Goal: Information Seeking & Learning: Find specific fact

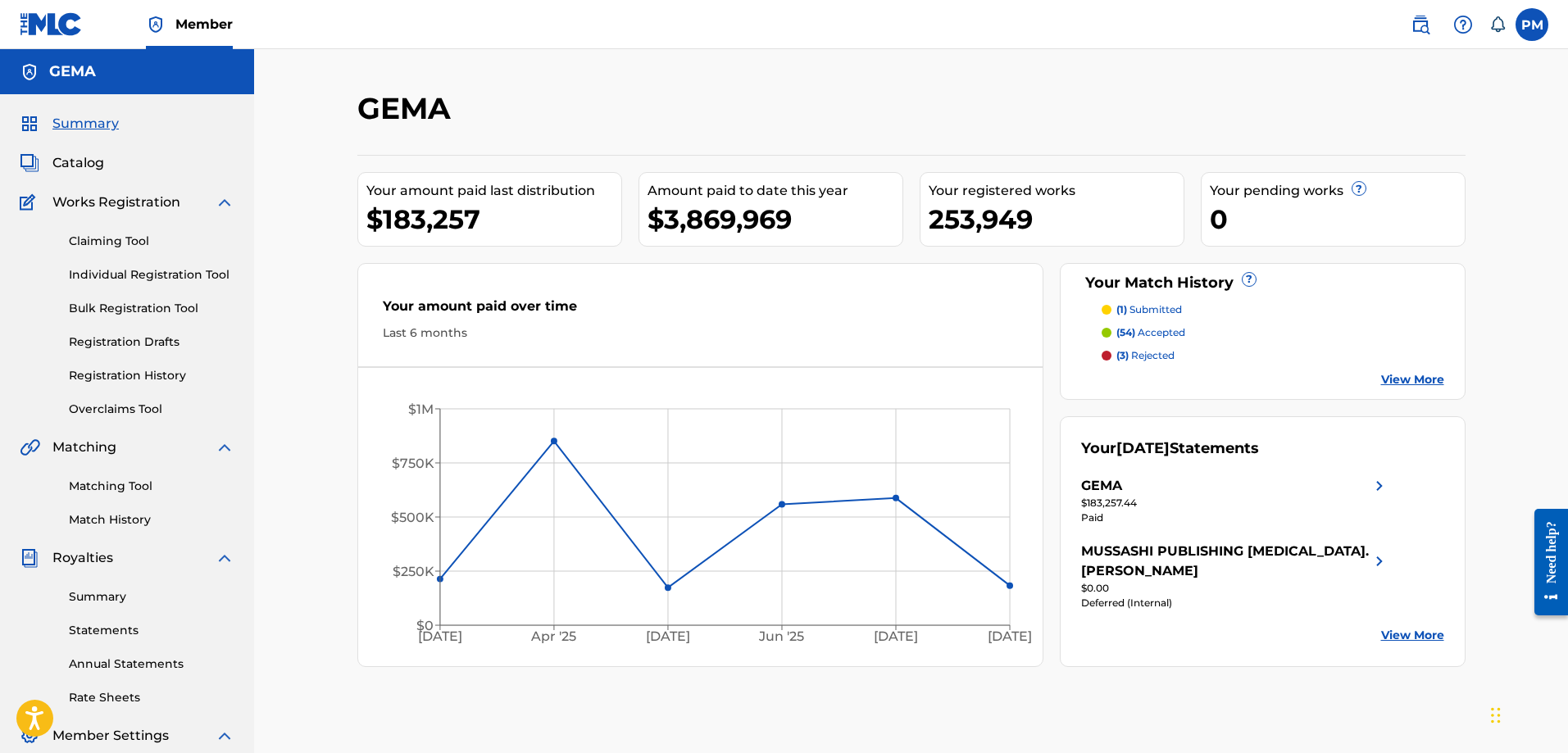
click at [106, 597] on link "Summary" at bounding box center [152, 598] width 166 height 17
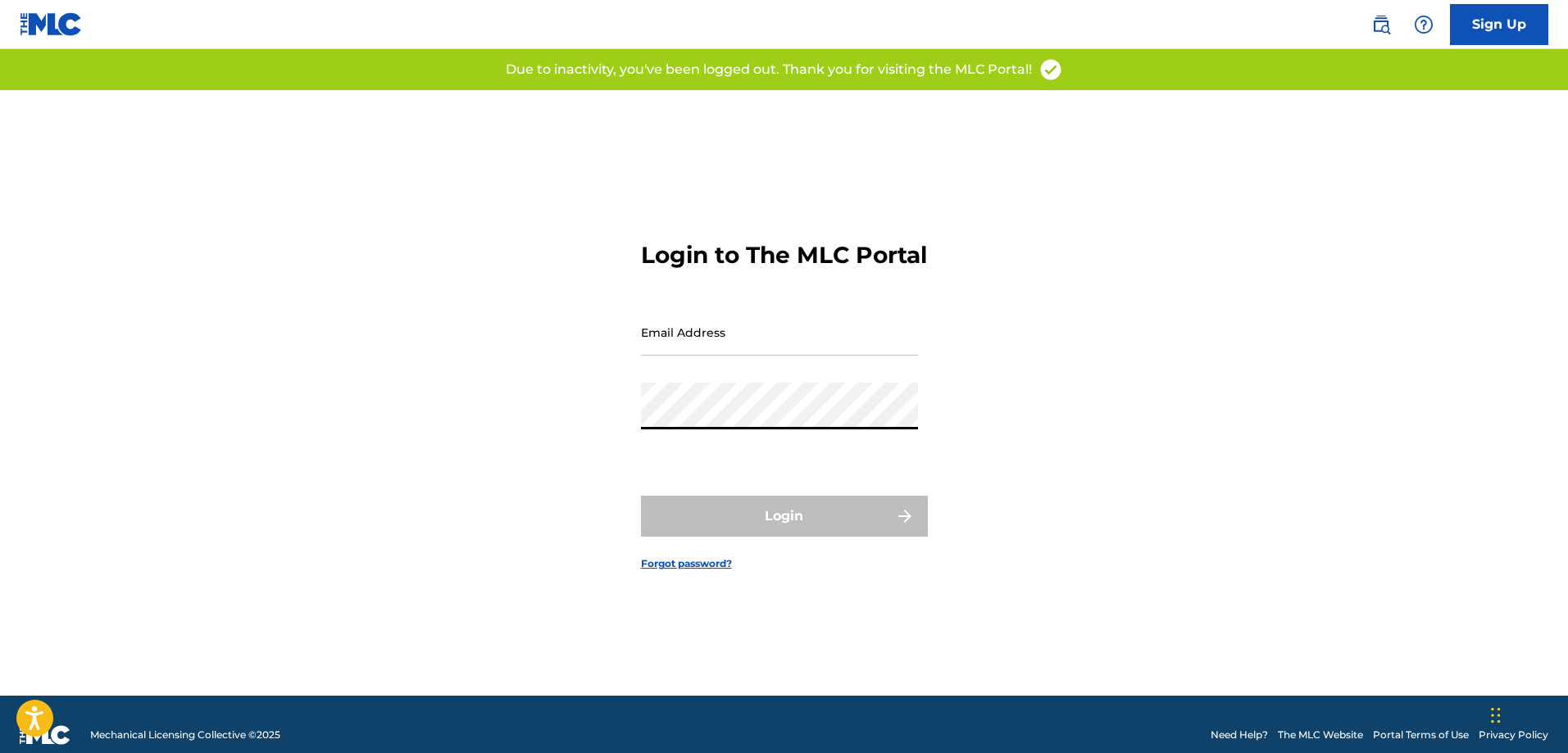
type input "[EMAIL_ADDRESS][PERSON_NAME][DOMAIN_NAME]"
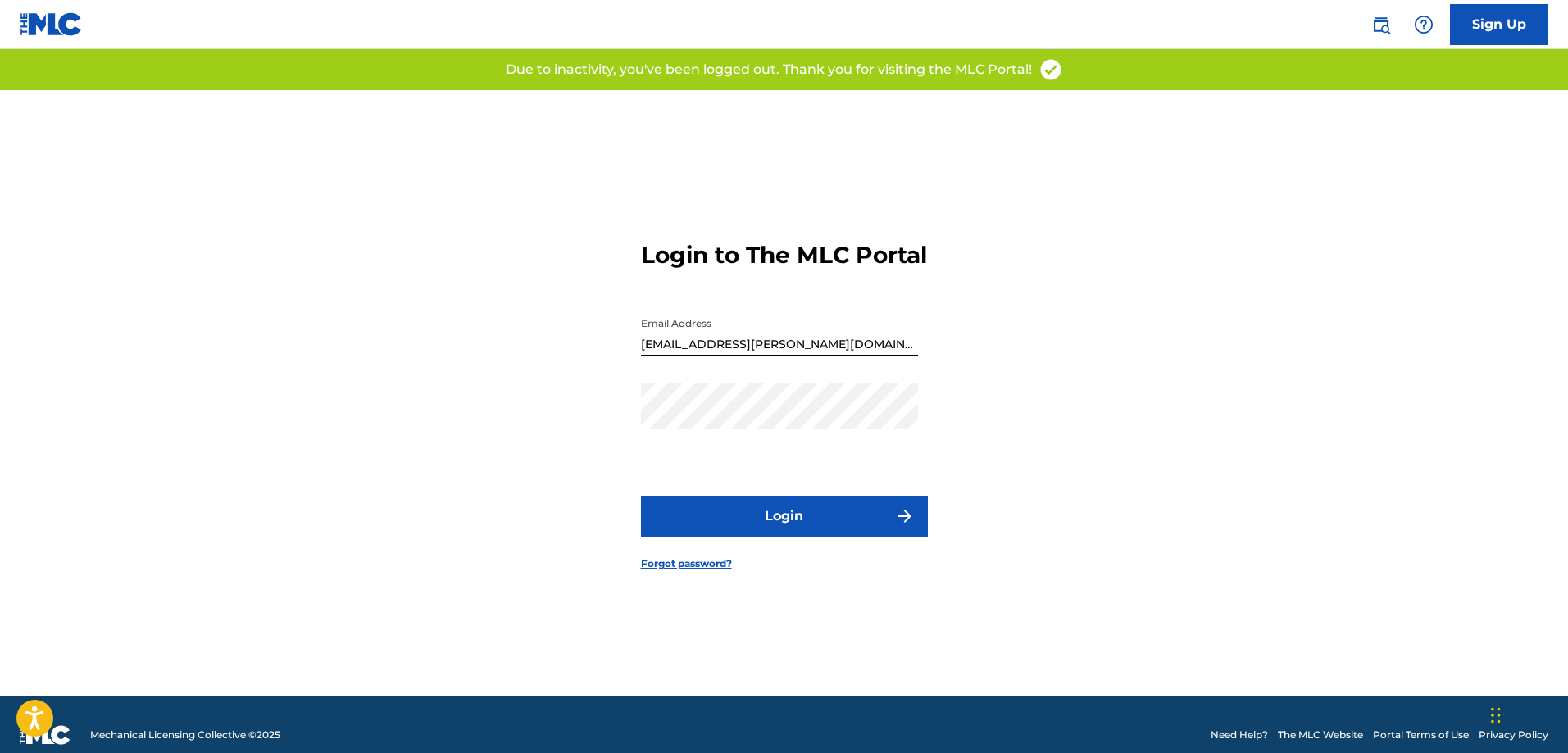
click at [706, 523] on button "Login" at bounding box center [784, 517] width 286 height 41
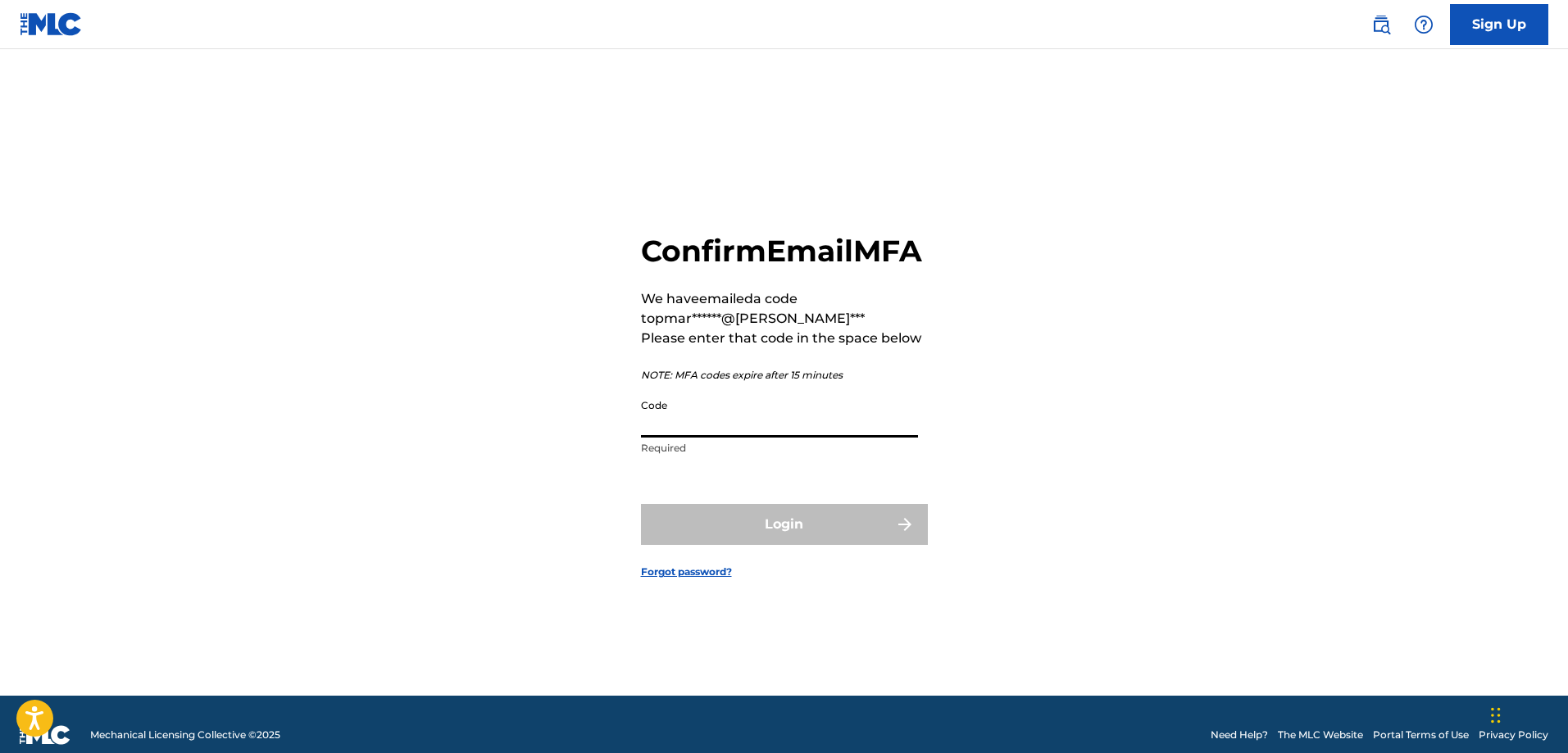
click at [749, 437] on input "Code" at bounding box center [780, 415] width 277 height 47
paste input "044105"
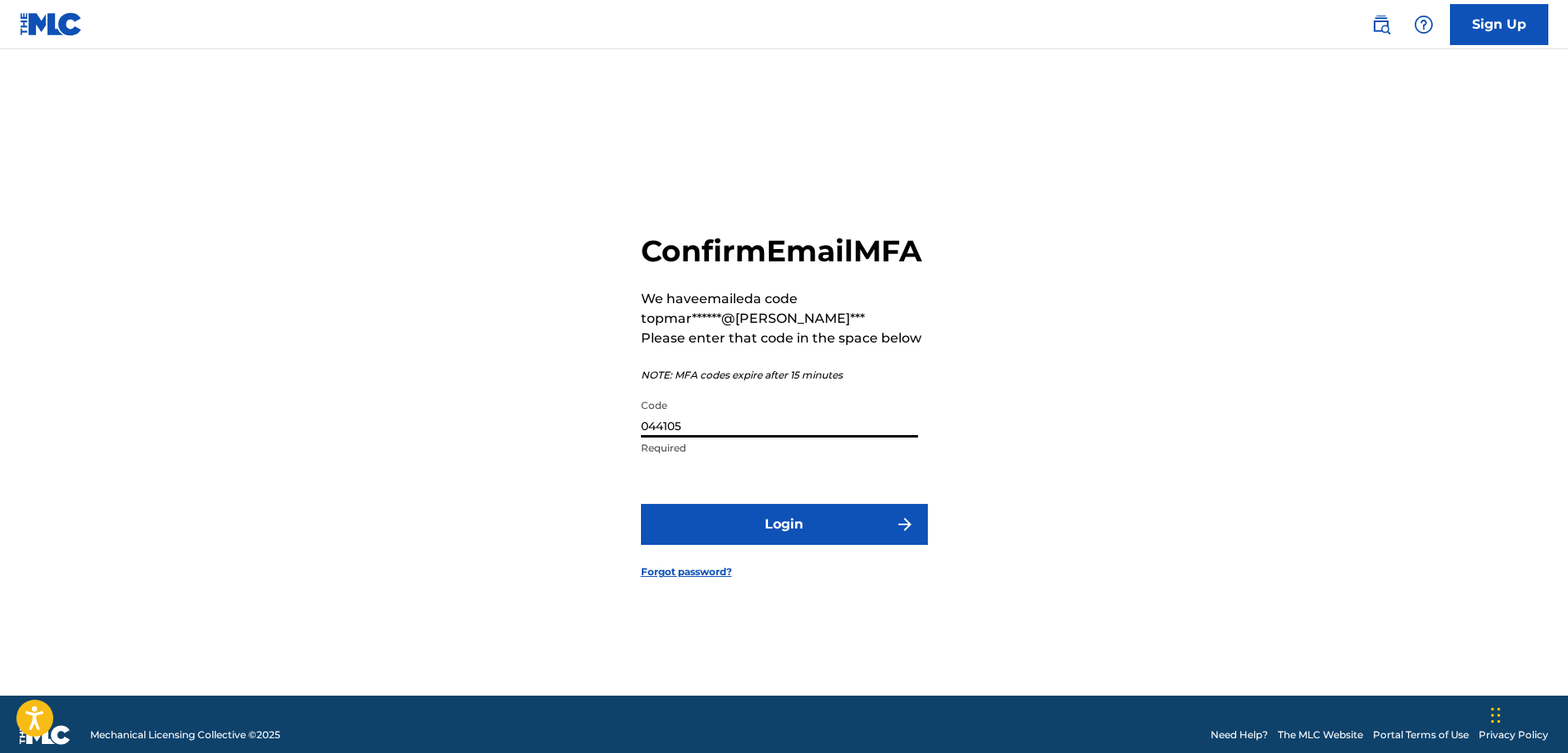
type input "044105"
click at [706, 540] on button "Login" at bounding box center [784, 524] width 286 height 41
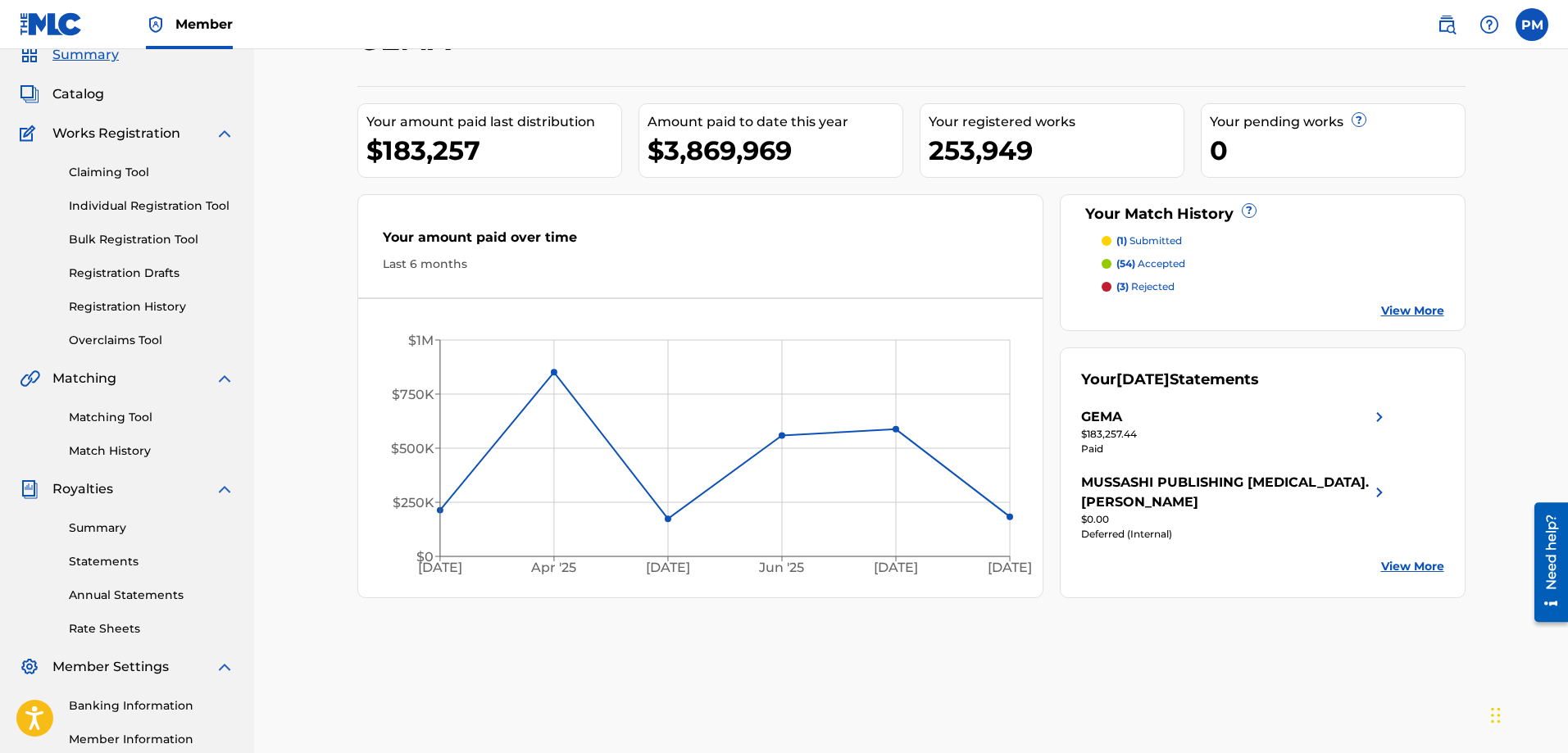
scroll to position [164, 0]
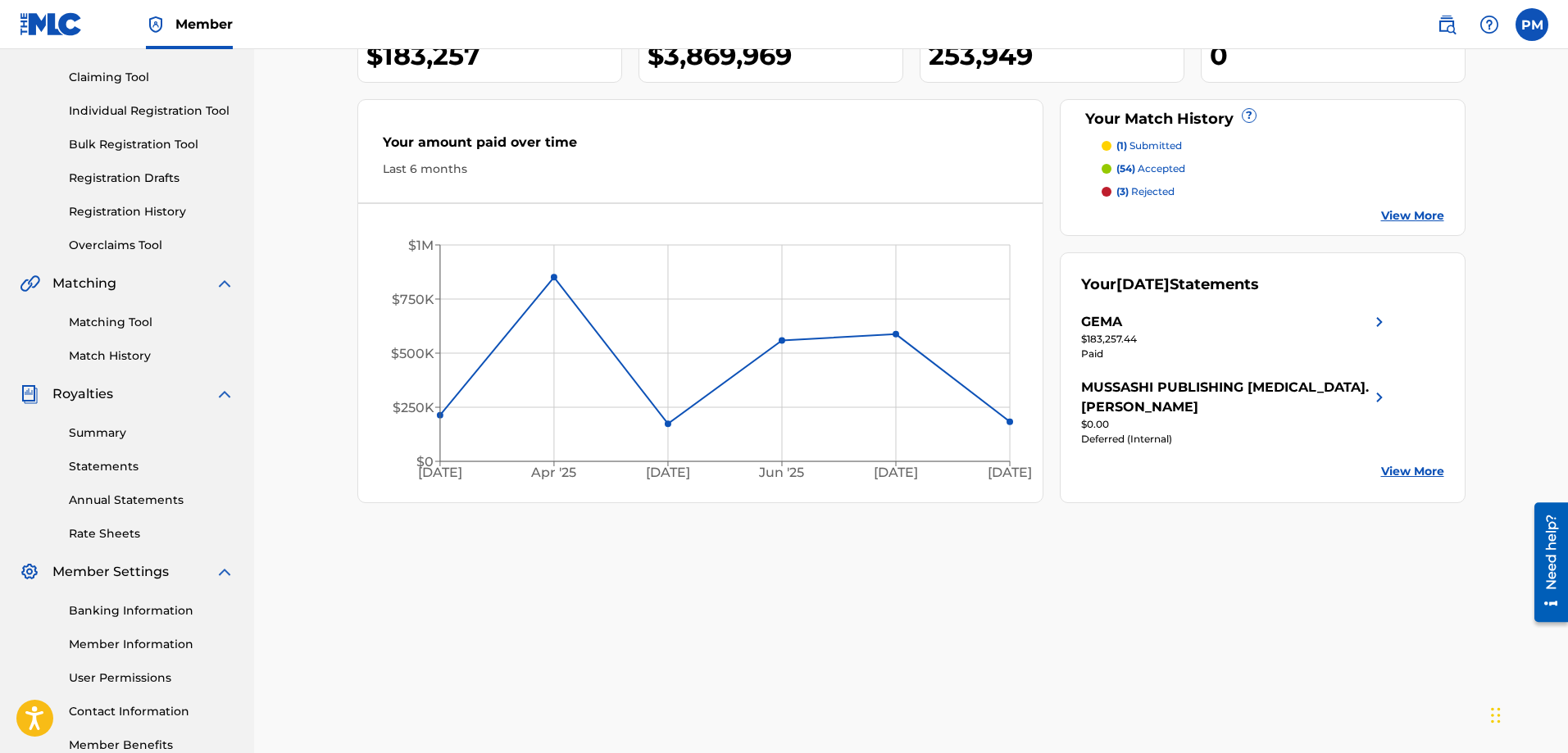
click at [105, 435] on link "Summary" at bounding box center [152, 433] width 166 height 17
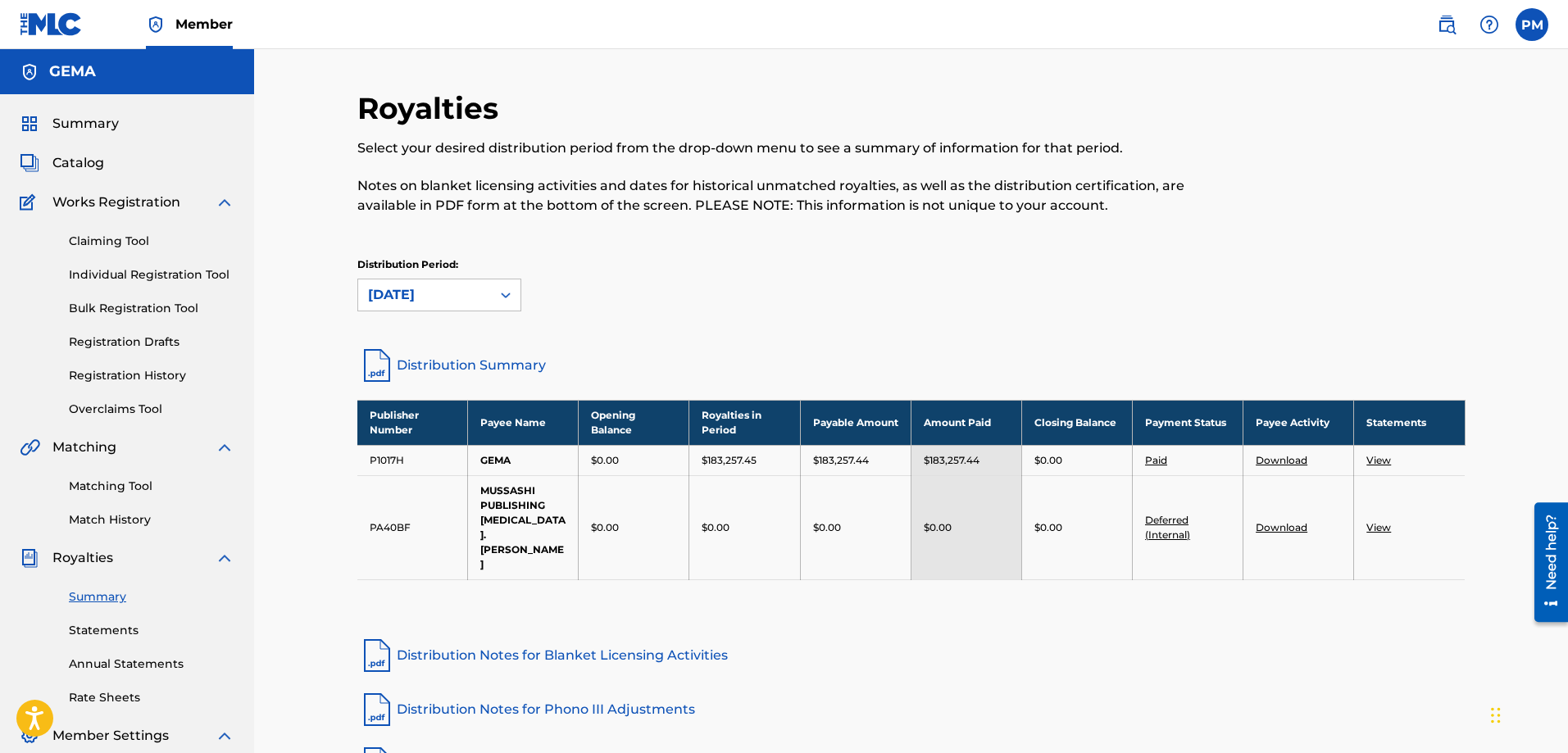
click at [470, 365] on link "Distribution Summary" at bounding box center [911, 365] width 1107 height 39
click at [466, 290] on div "[DATE]" at bounding box center [424, 295] width 113 height 20
drag, startPoint x: 462, startPoint y: 298, endPoint x: 439, endPoint y: 285, distance: 26.4
click at [462, 298] on div "[DATE]" at bounding box center [424, 295] width 113 height 20
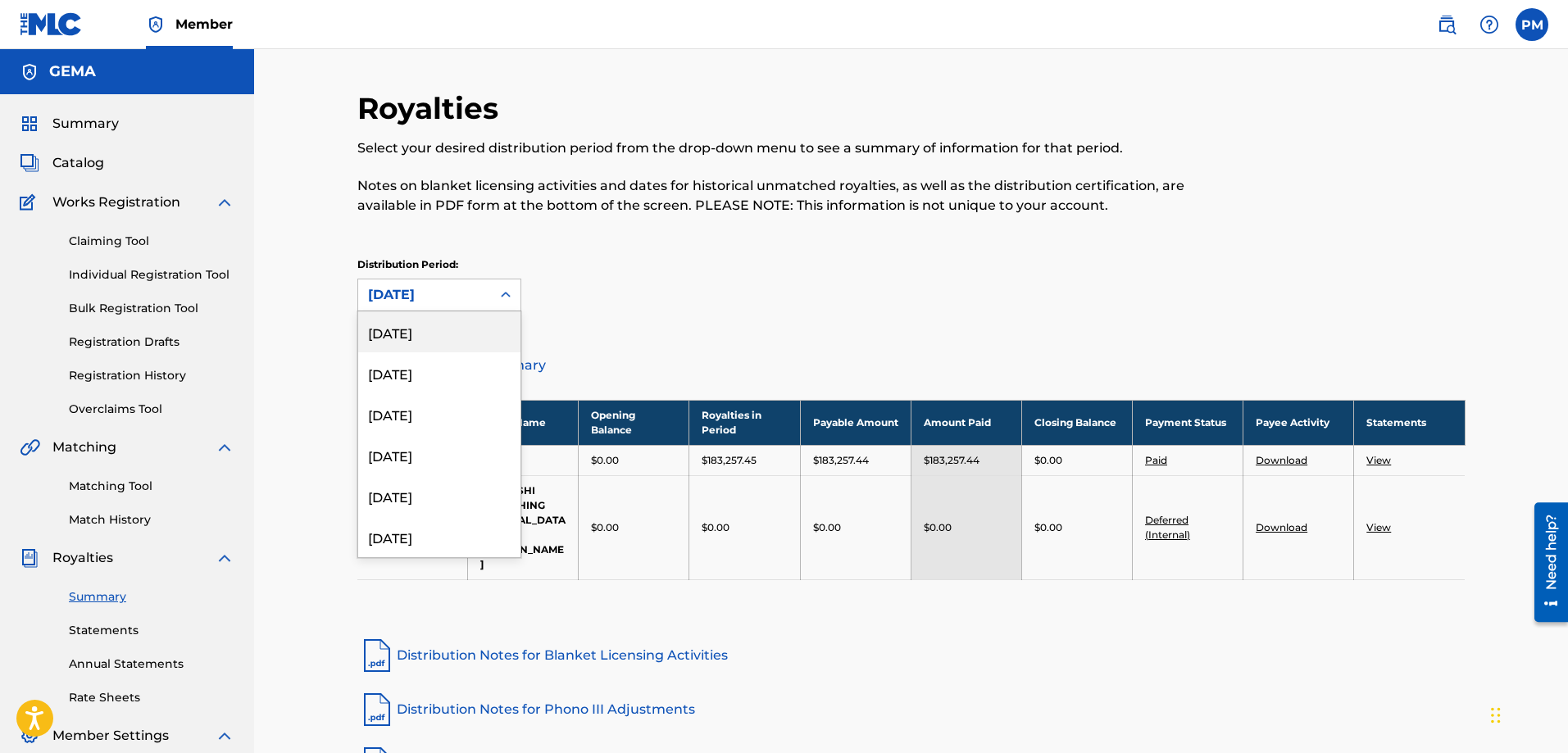
scroll to position [82, 0]
click at [431, 450] on div "[DATE]" at bounding box center [439, 455] width 162 height 41
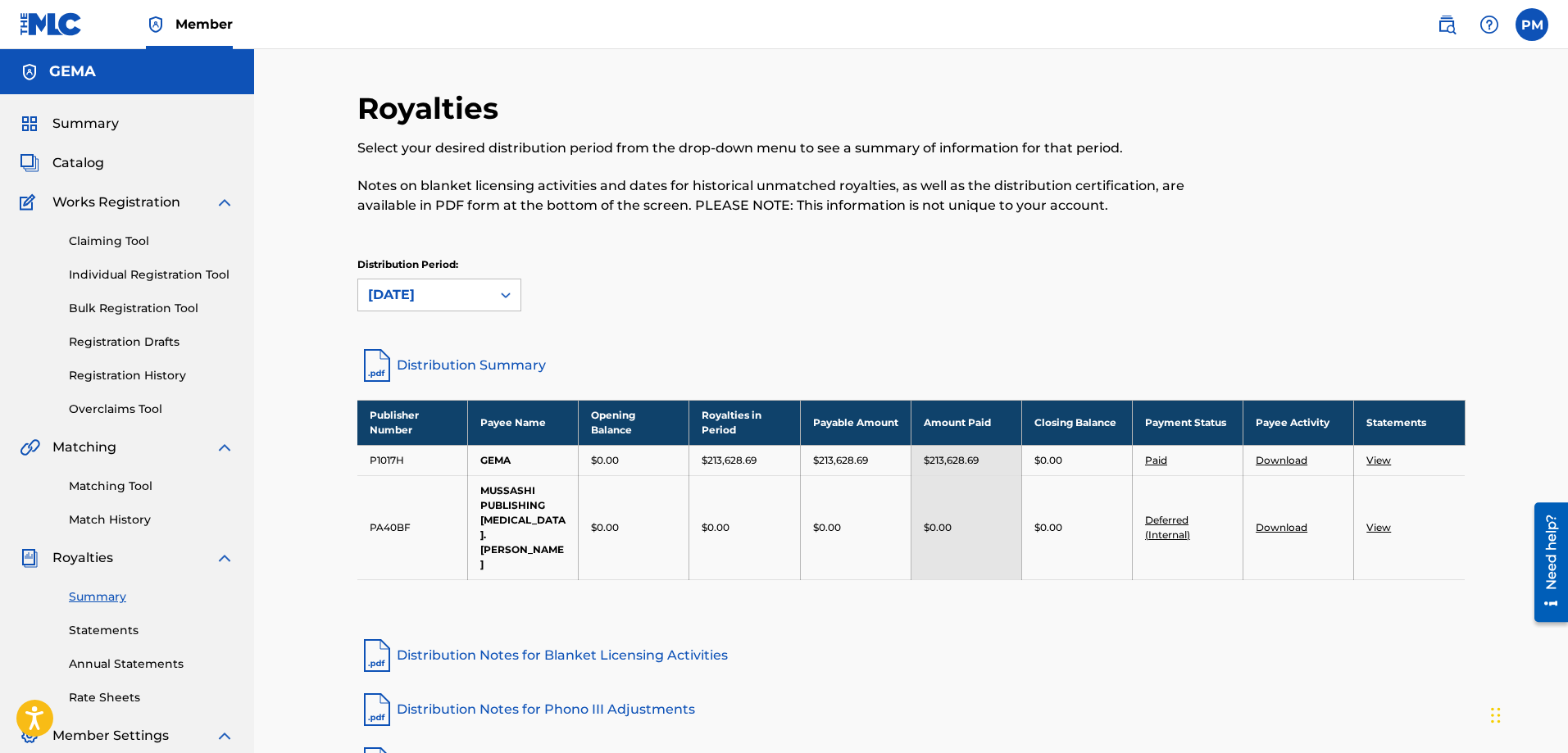
click at [437, 367] on link "Distribution Summary" at bounding box center [911, 365] width 1107 height 39
click at [109, 132] on span "Summary" at bounding box center [85, 124] width 66 height 20
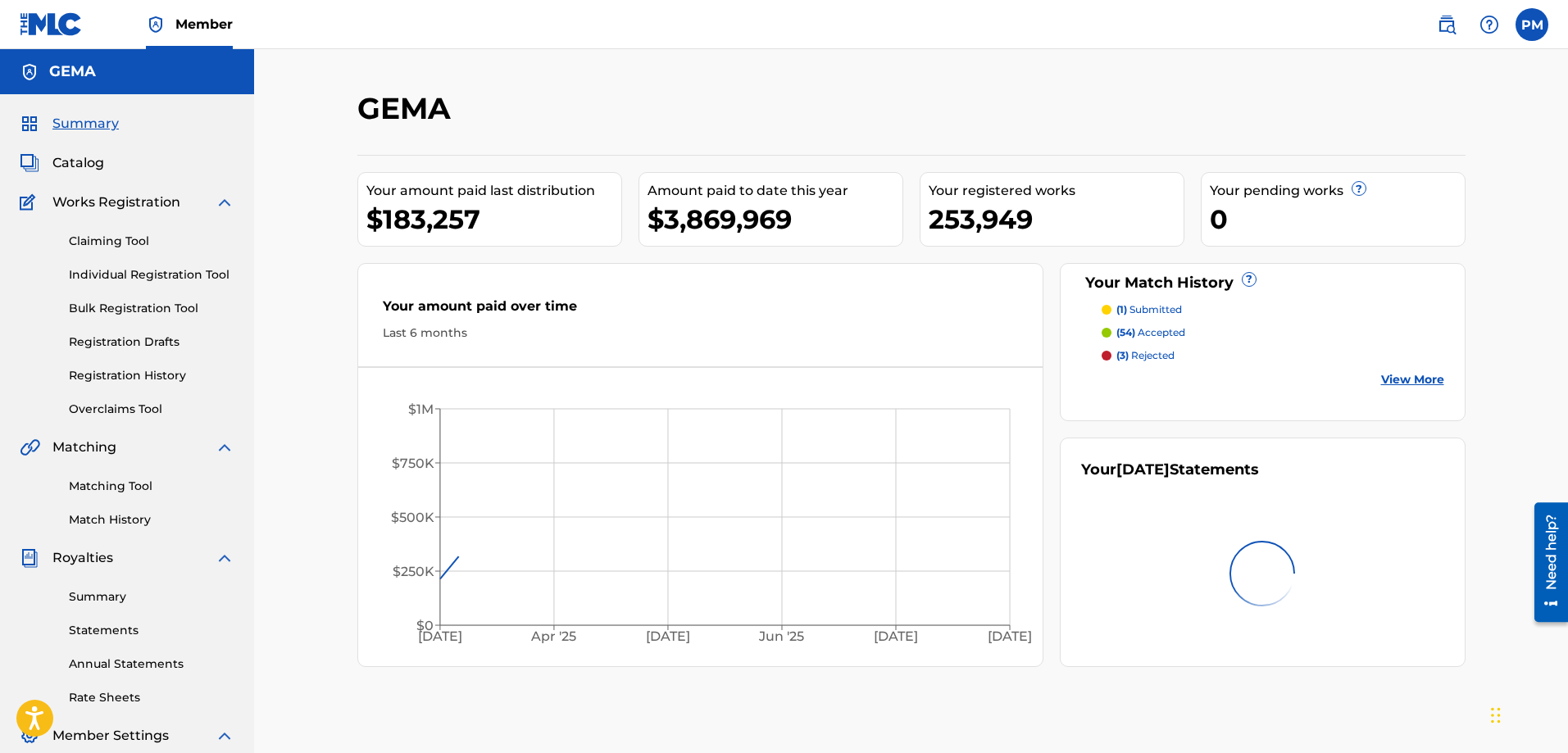
click at [1443, 22] on img at bounding box center [1446, 24] width 20 height 20
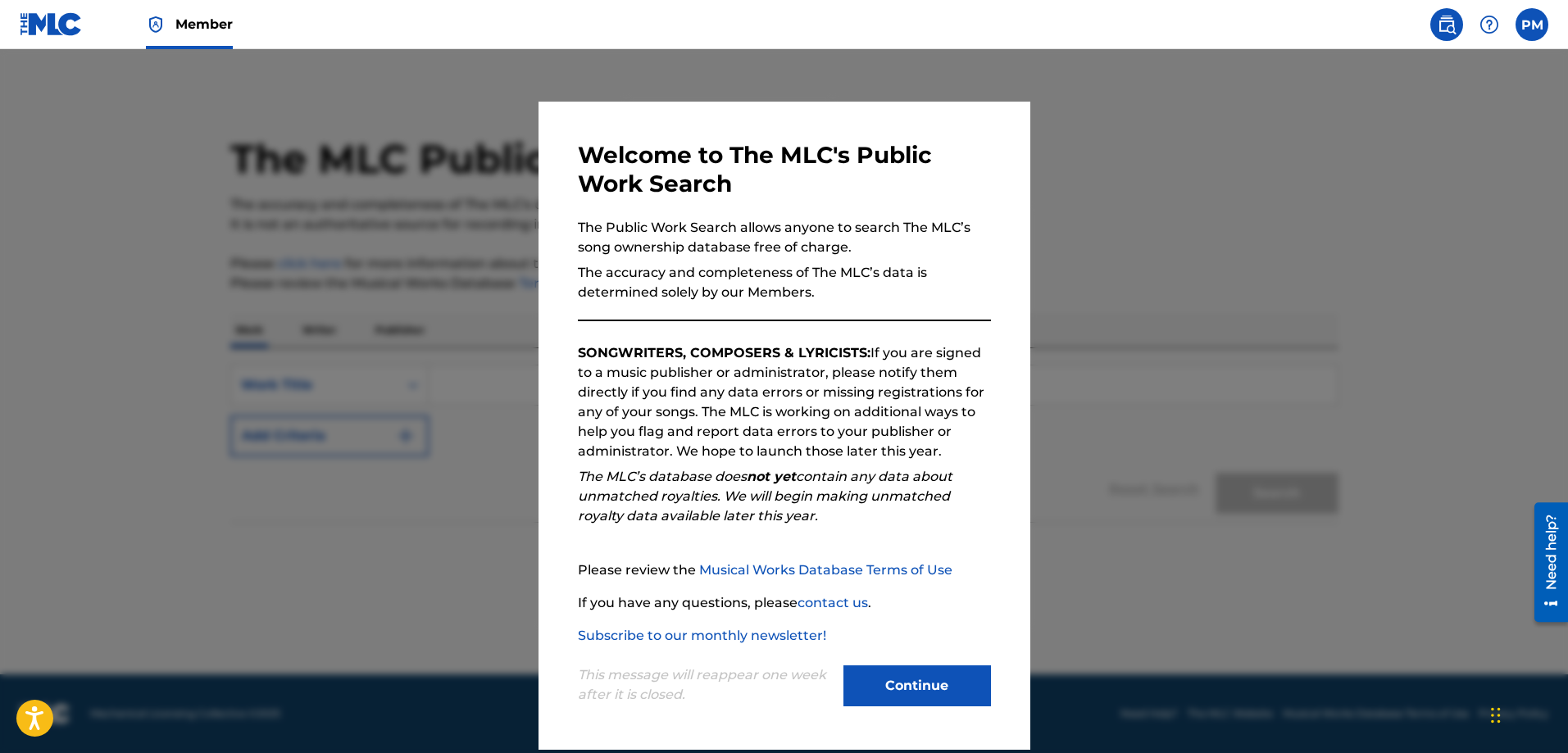
click at [885, 681] on button "Continue" at bounding box center [917, 687] width 148 height 41
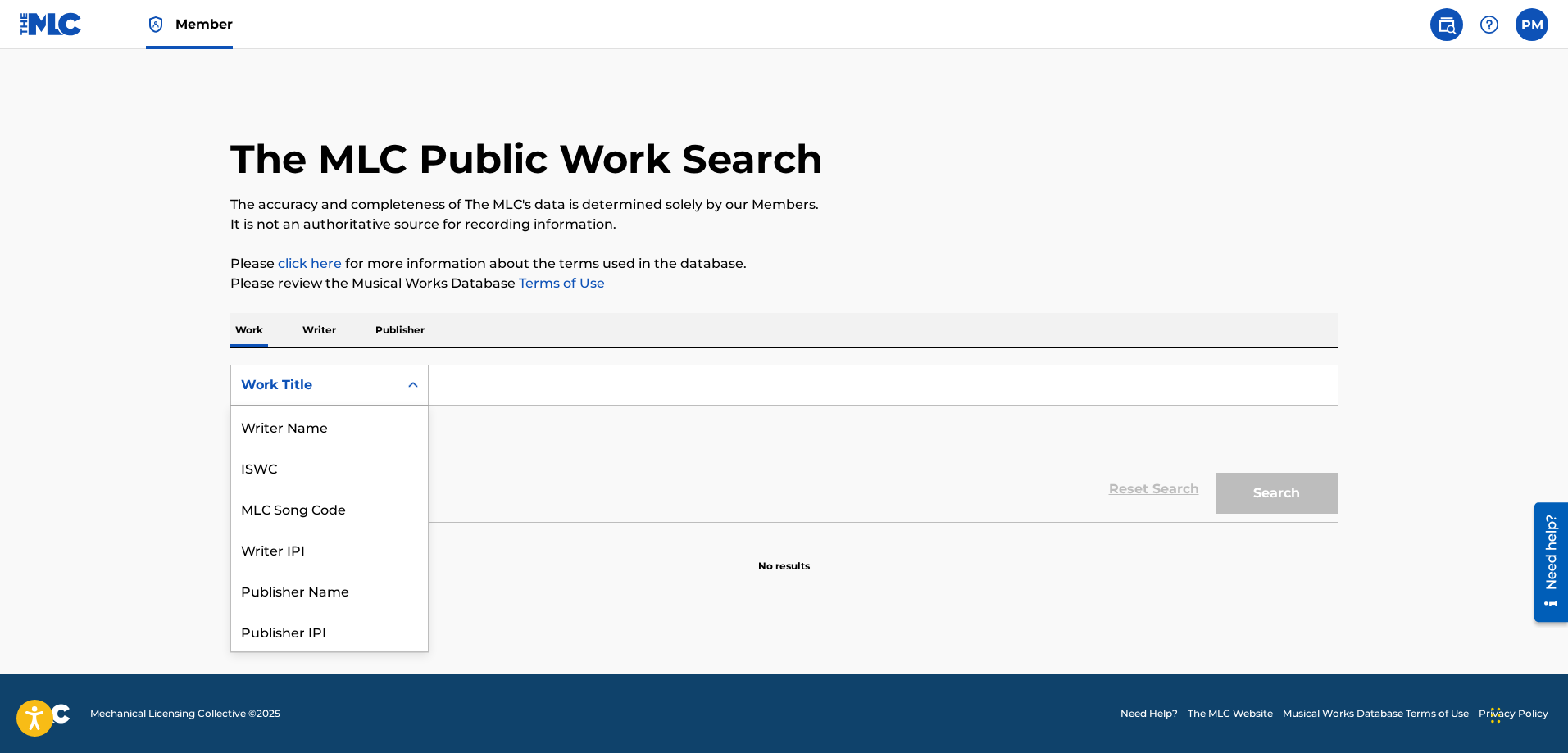
click at [397, 376] on div "Work Title" at bounding box center [315, 385] width 168 height 31
click at [343, 424] on div "MLC Song Code" at bounding box center [330, 426] width 197 height 41
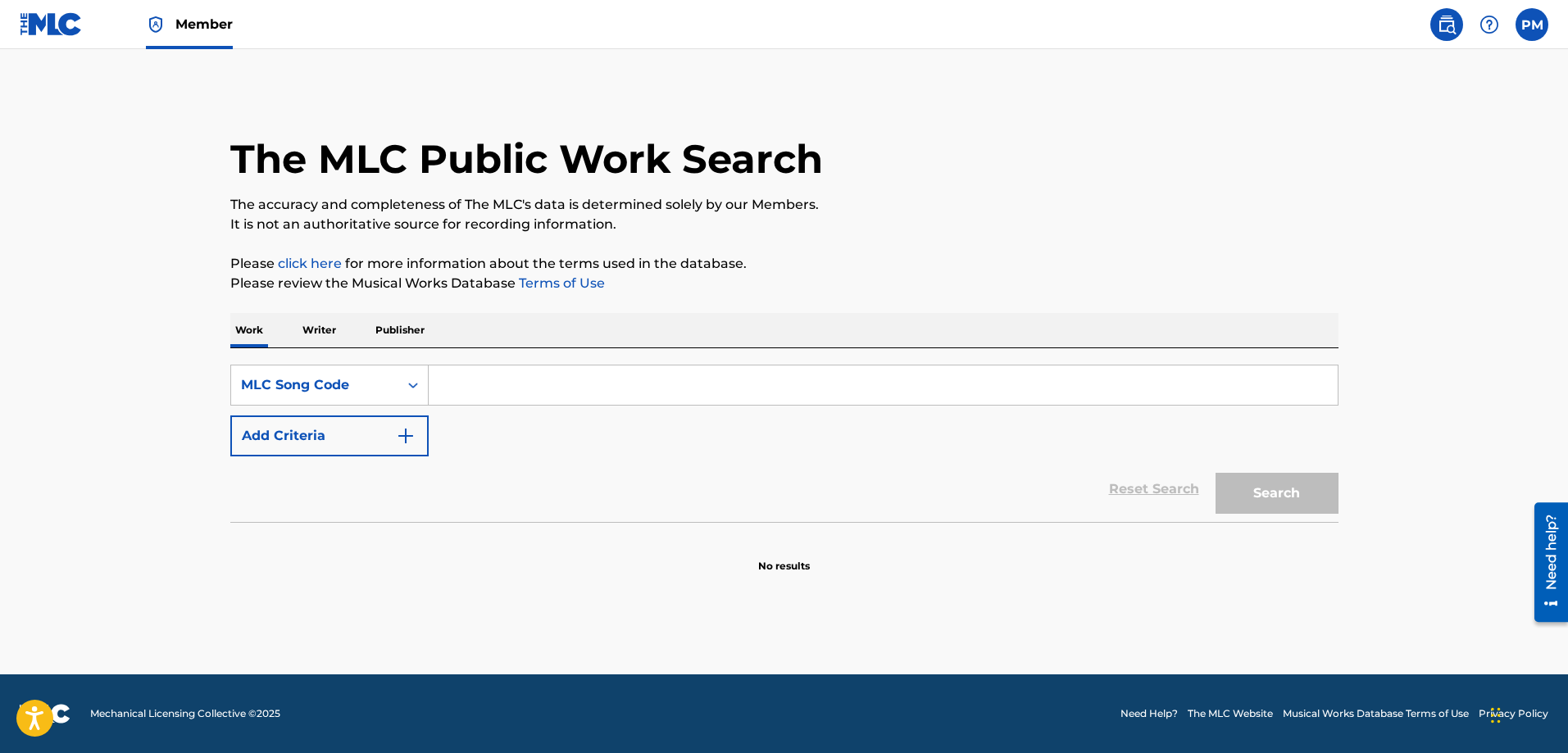
click at [492, 395] on input "Search Form" at bounding box center [883, 385] width 909 height 39
paste input "TE1MH5"
type input "TE1MH5"
click at [1320, 486] on button "Search" at bounding box center [1276, 494] width 123 height 41
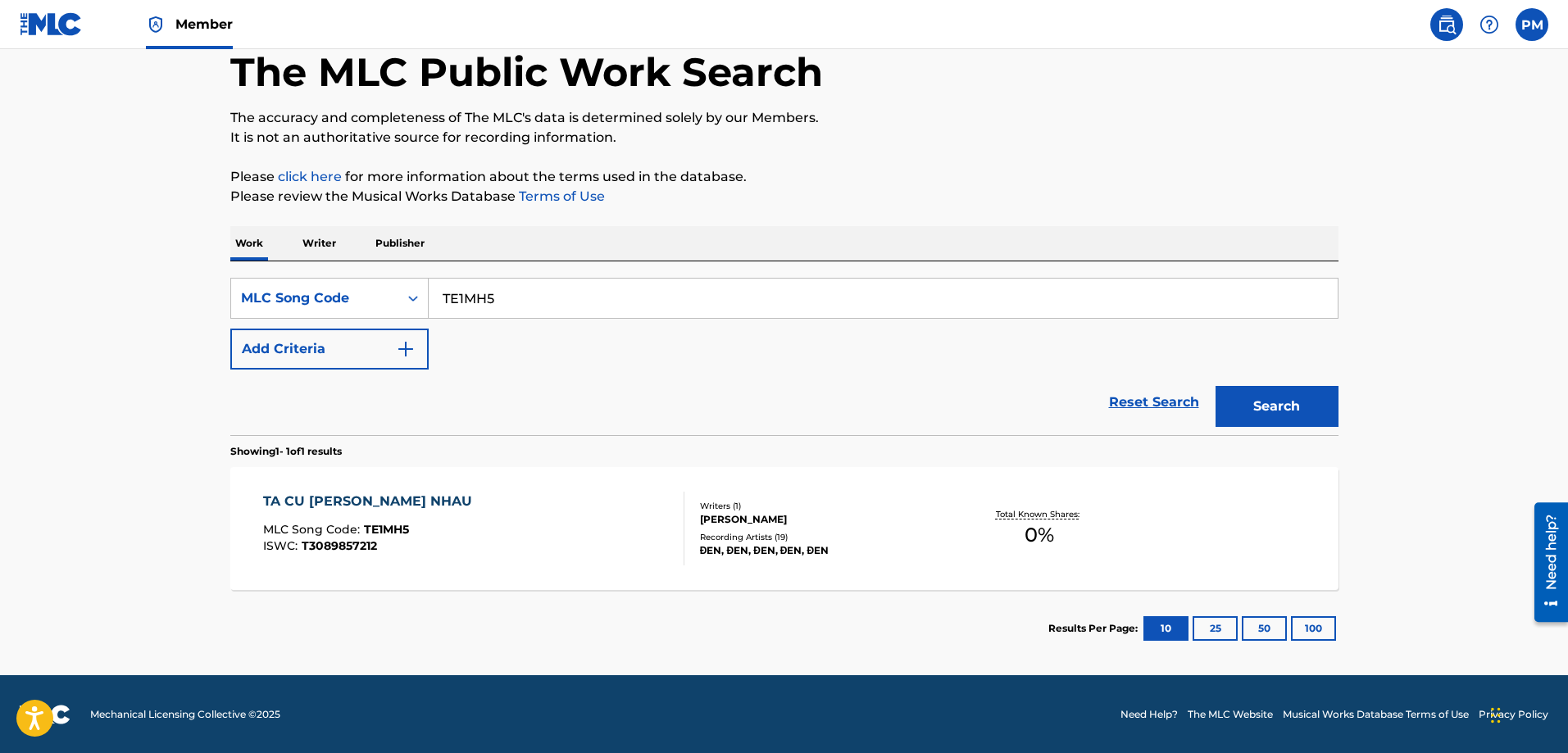
scroll to position [88, 0]
click at [338, 281] on div "MLC Song Code" at bounding box center [330, 298] width 198 height 41
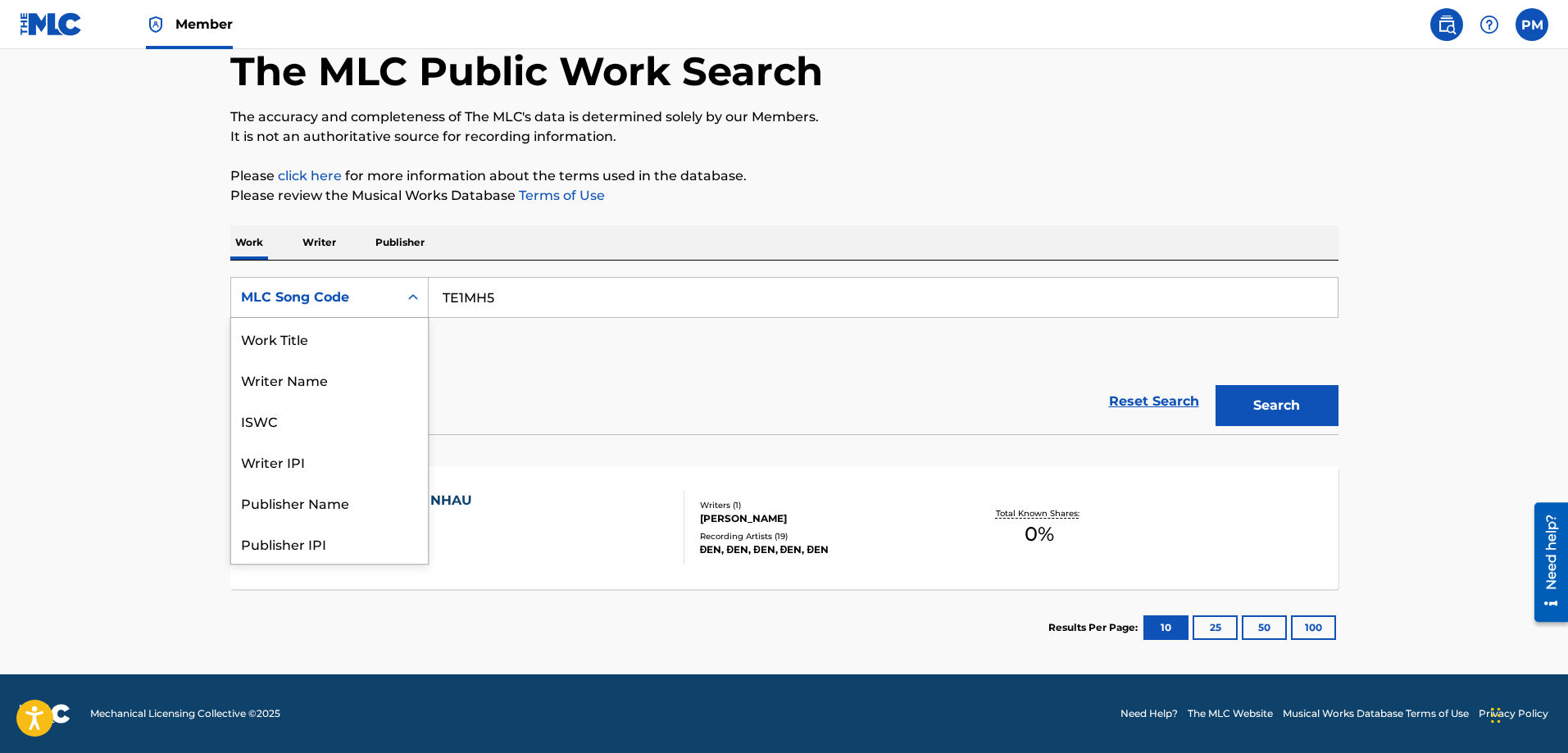
scroll to position [82, 0]
click at [315, 338] on div "ISWC" at bounding box center [330, 339] width 197 height 41
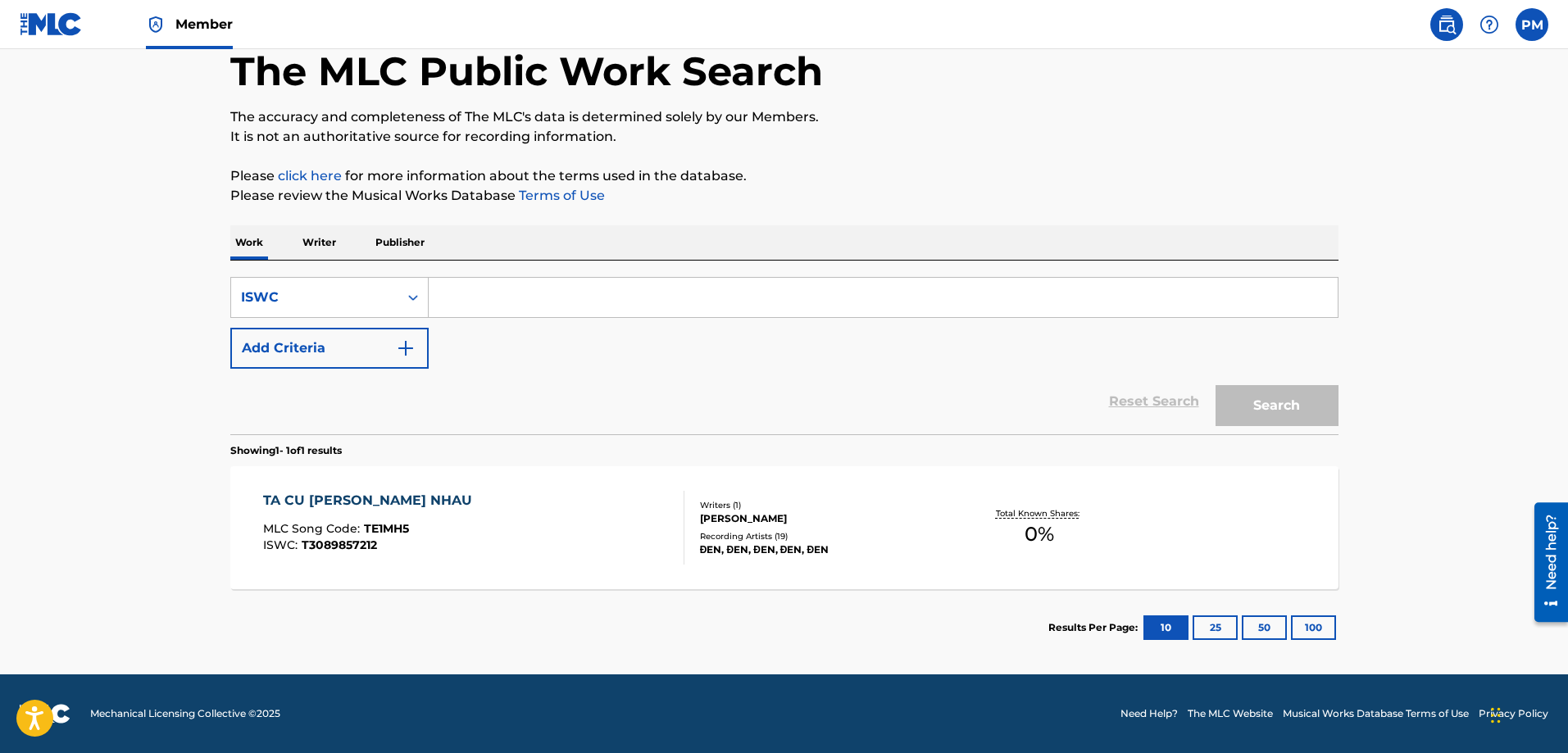
click at [508, 293] on input "Search Form" at bounding box center [883, 298] width 909 height 39
paste input "T3089886722"
type input "T3089886722"
click at [1259, 389] on button "Search" at bounding box center [1276, 406] width 123 height 41
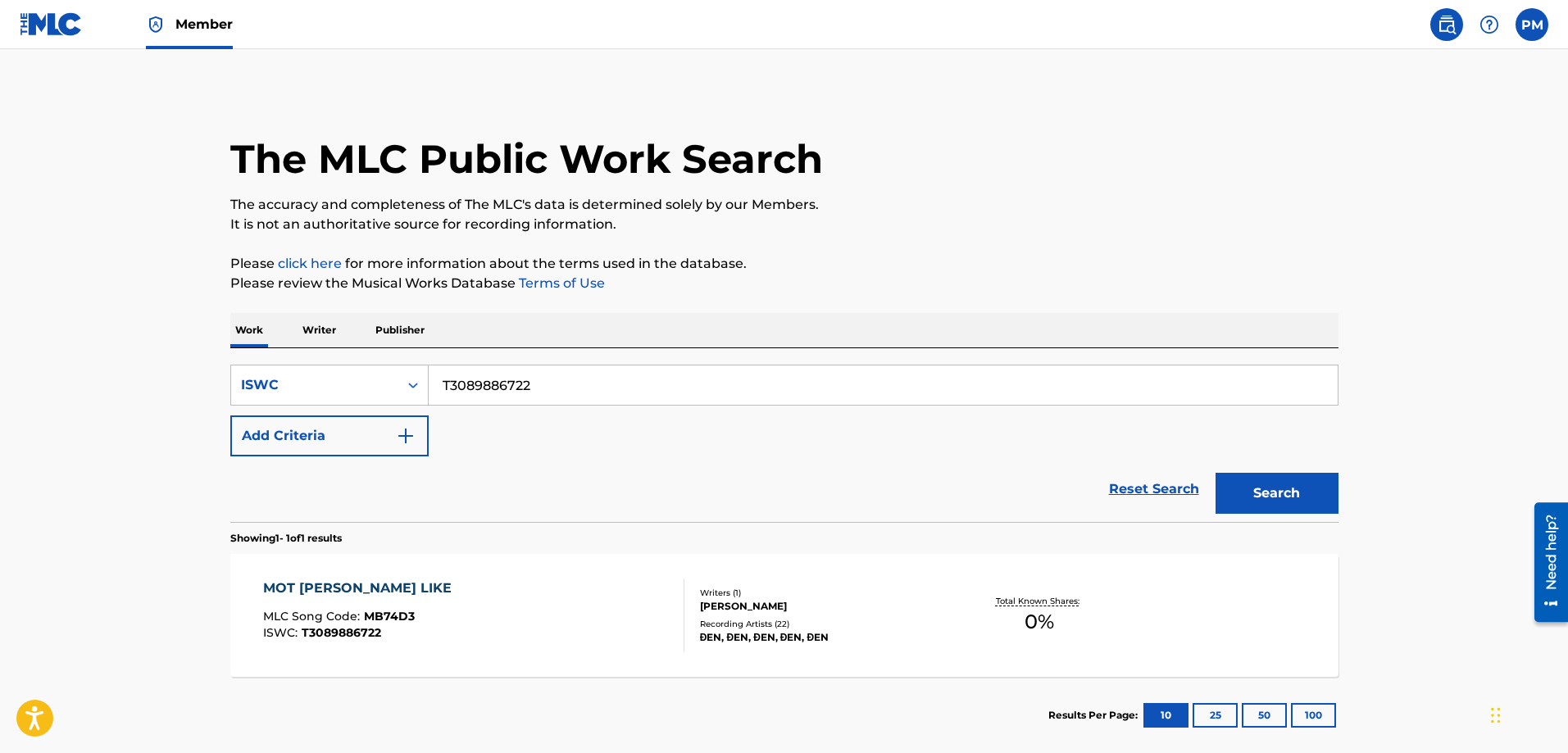
click at [499, 628] on div "MOT [PERSON_NAME] LIKE MLC Song Code : MB74D3 ISWC : T3089886722" at bounding box center [474, 615] width 421 height 74
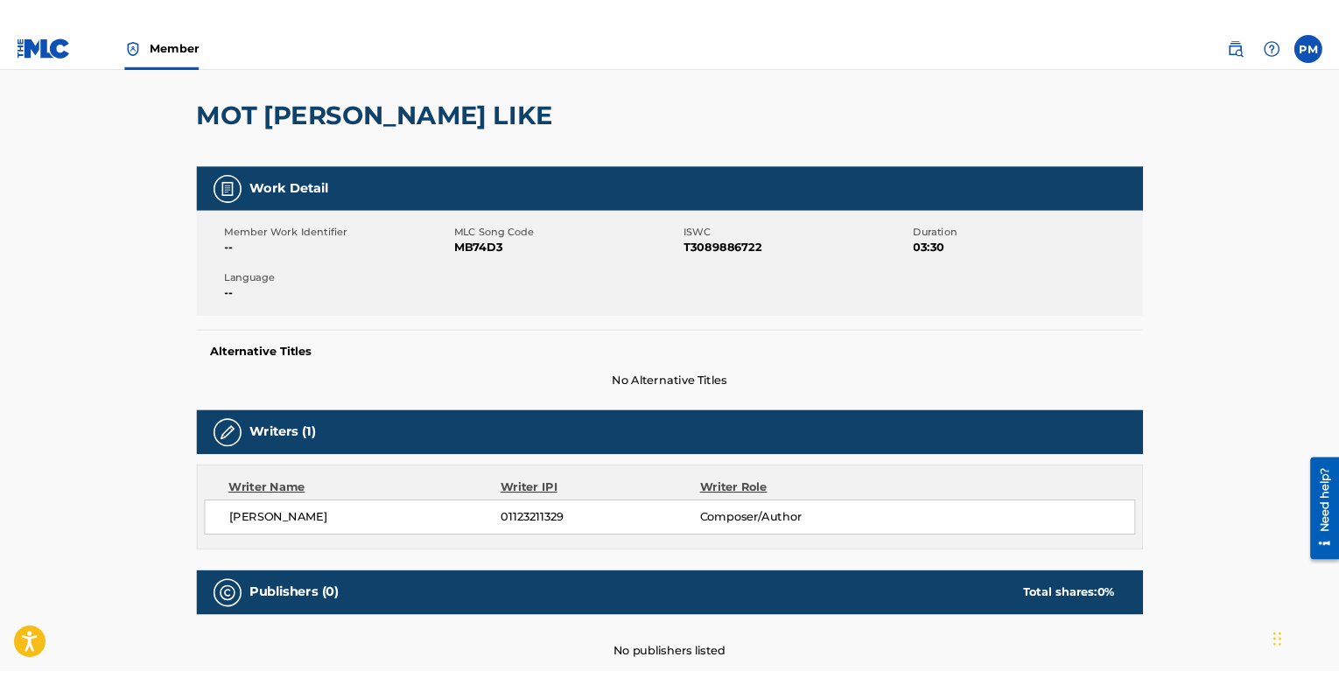
scroll to position [119, 0]
